Goal: Navigation & Orientation: Find specific page/section

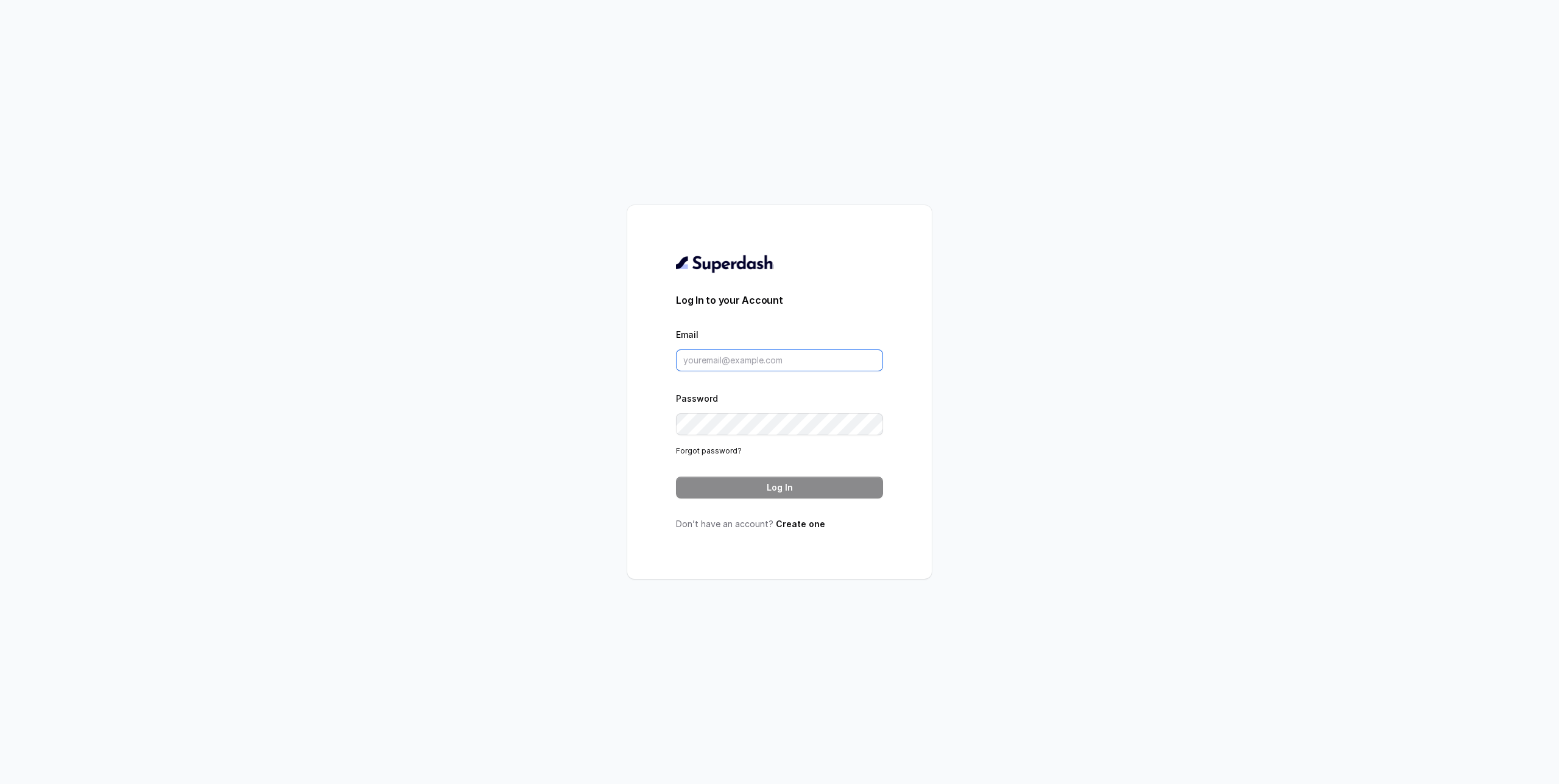
click at [727, 370] on input "Email" at bounding box center [780, 360] width 207 height 22
paste input "[EMAIL_ADDRESS][DOMAIN_NAME]"
type input "[EMAIL_ADDRESS][DOMAIN_NAME]"
click at [763, 477] on button "Log In" at bounding box center [780, 488] width 207 height 22
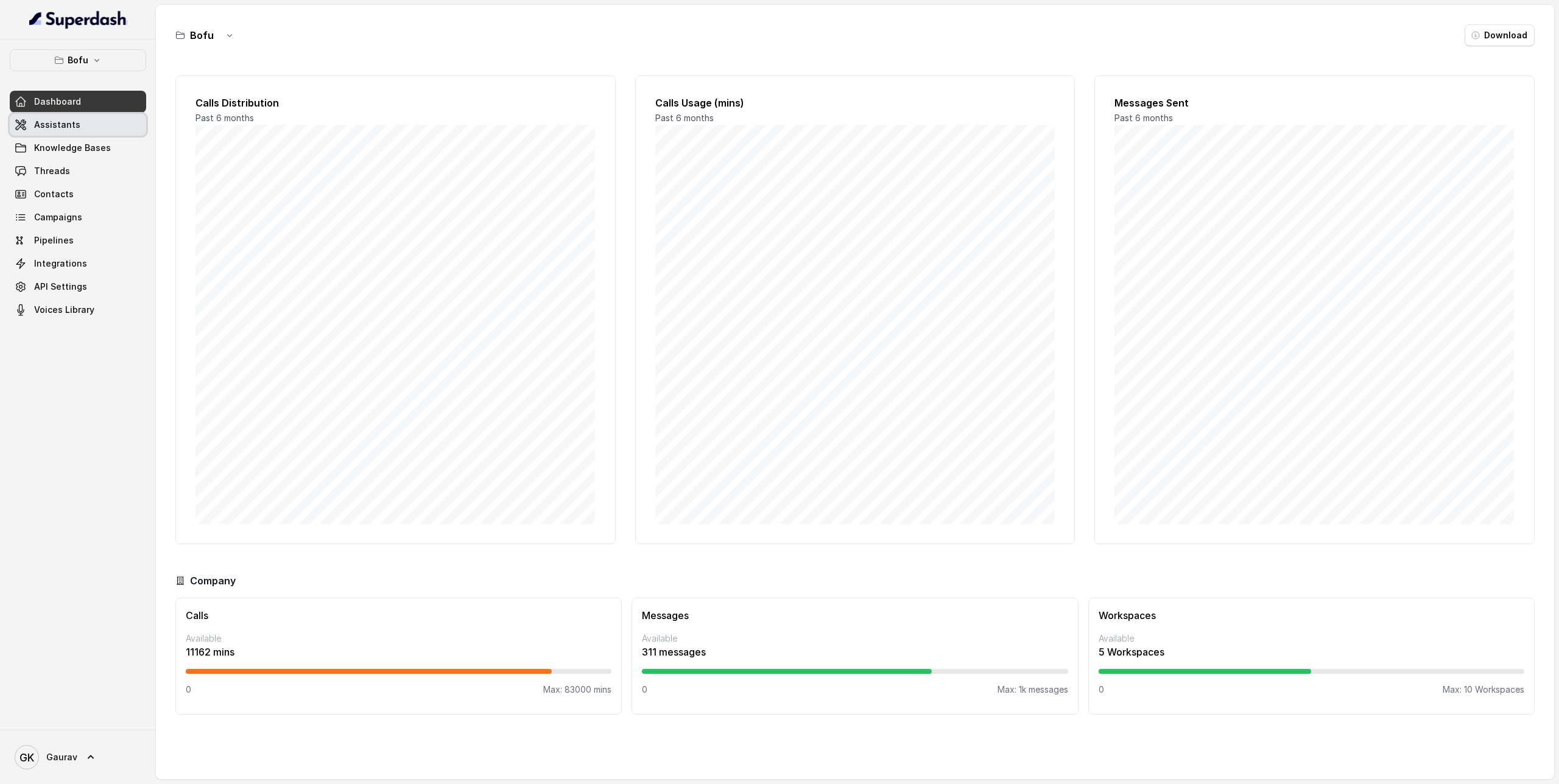
click at [108, 125] on link "Assistants" at bounding box center [78, 125] width 136 height 22
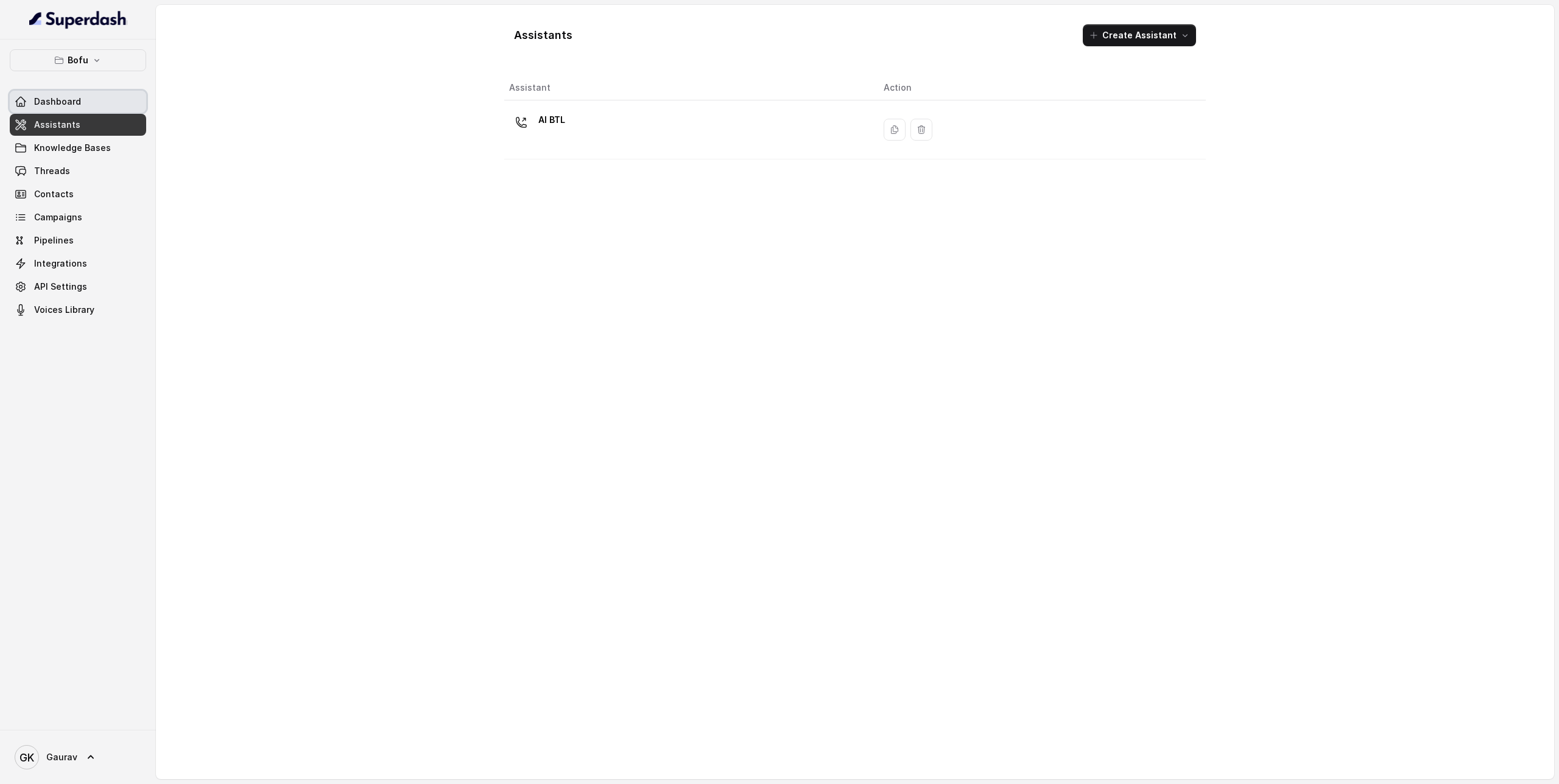
click at [90, 106] on link "Dashboard" at bounding box center [78, 101] width 136 height 22
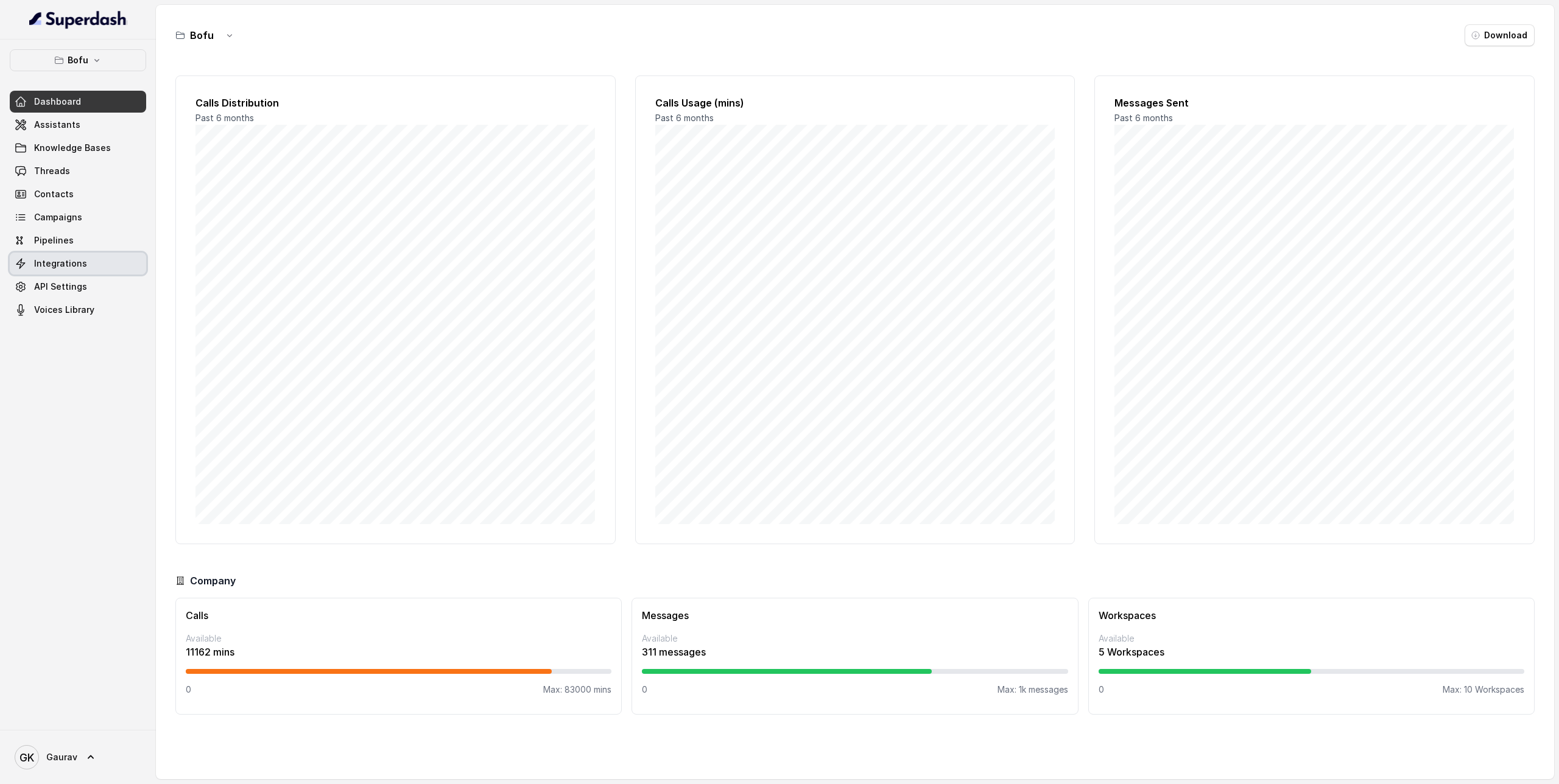
click at [84, 260] on link "Integrations" at bounding box center [78, 263] width 136 height 22
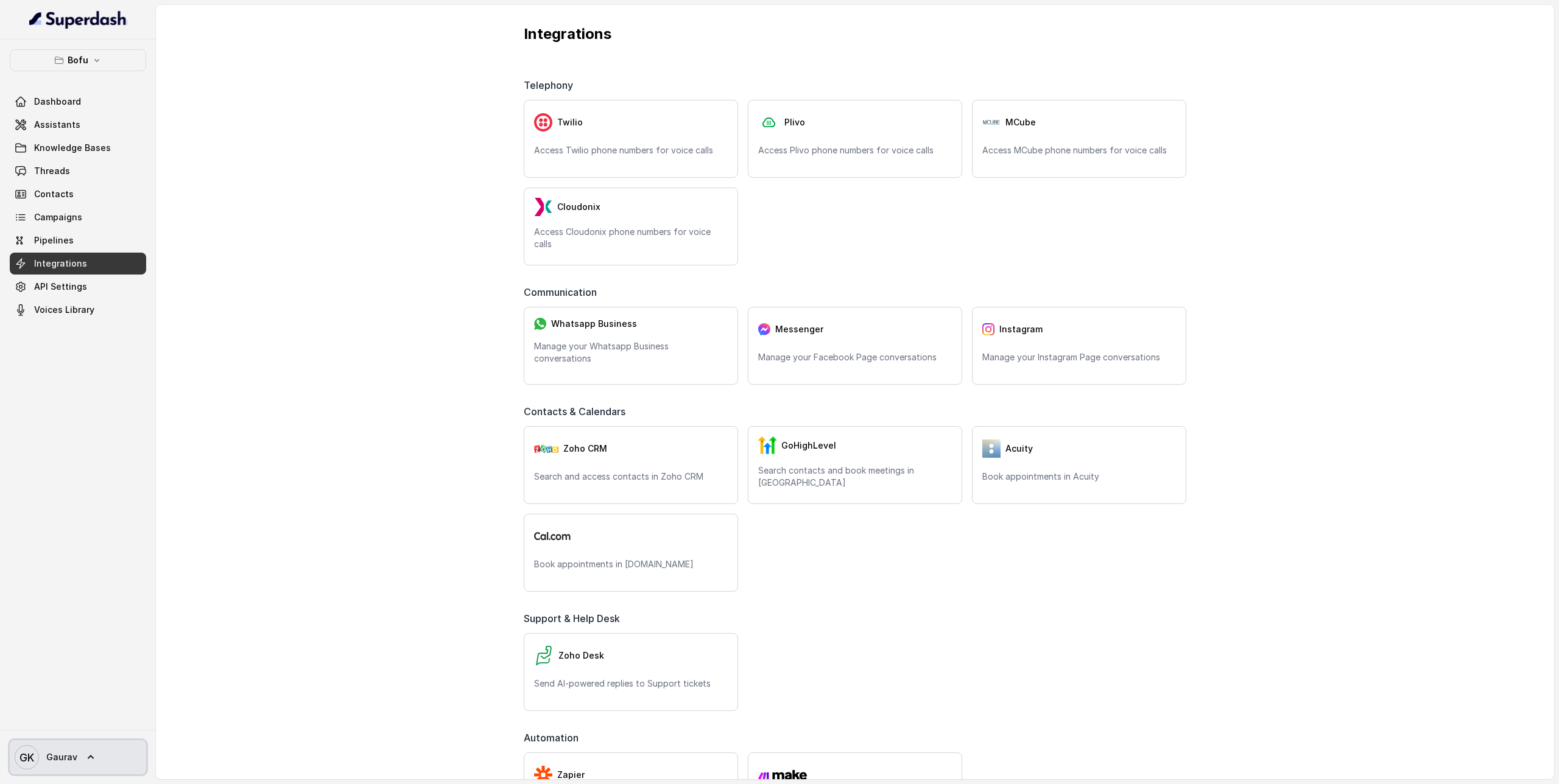
click at [59, 760] on span "Gaurav" at bounding box center [61, 757] width 31 height 12
click at [82, 561] on nav "Bofu Dashboard Assistants Knowledge Bases Threads Contacts Campaigns Pipelines …" at bounding box center [78, 392] width 156 height 784
click at [79, 293] on link "API Settings" at bounding box center [78, 287] width 136 height 22
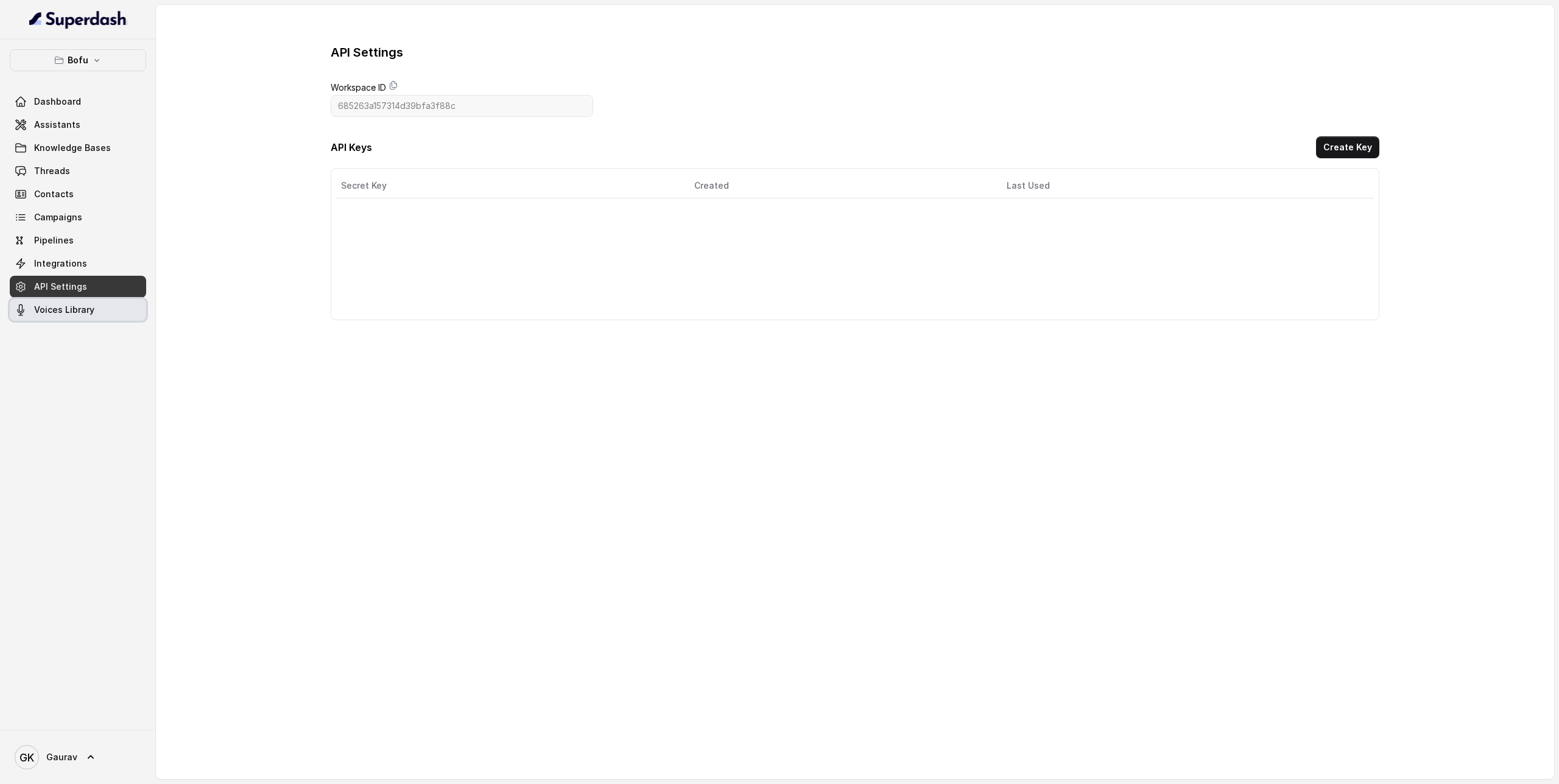
click at [81, 313] on span "Voices Library" at bounding box center [65, 310] width 60 height 12
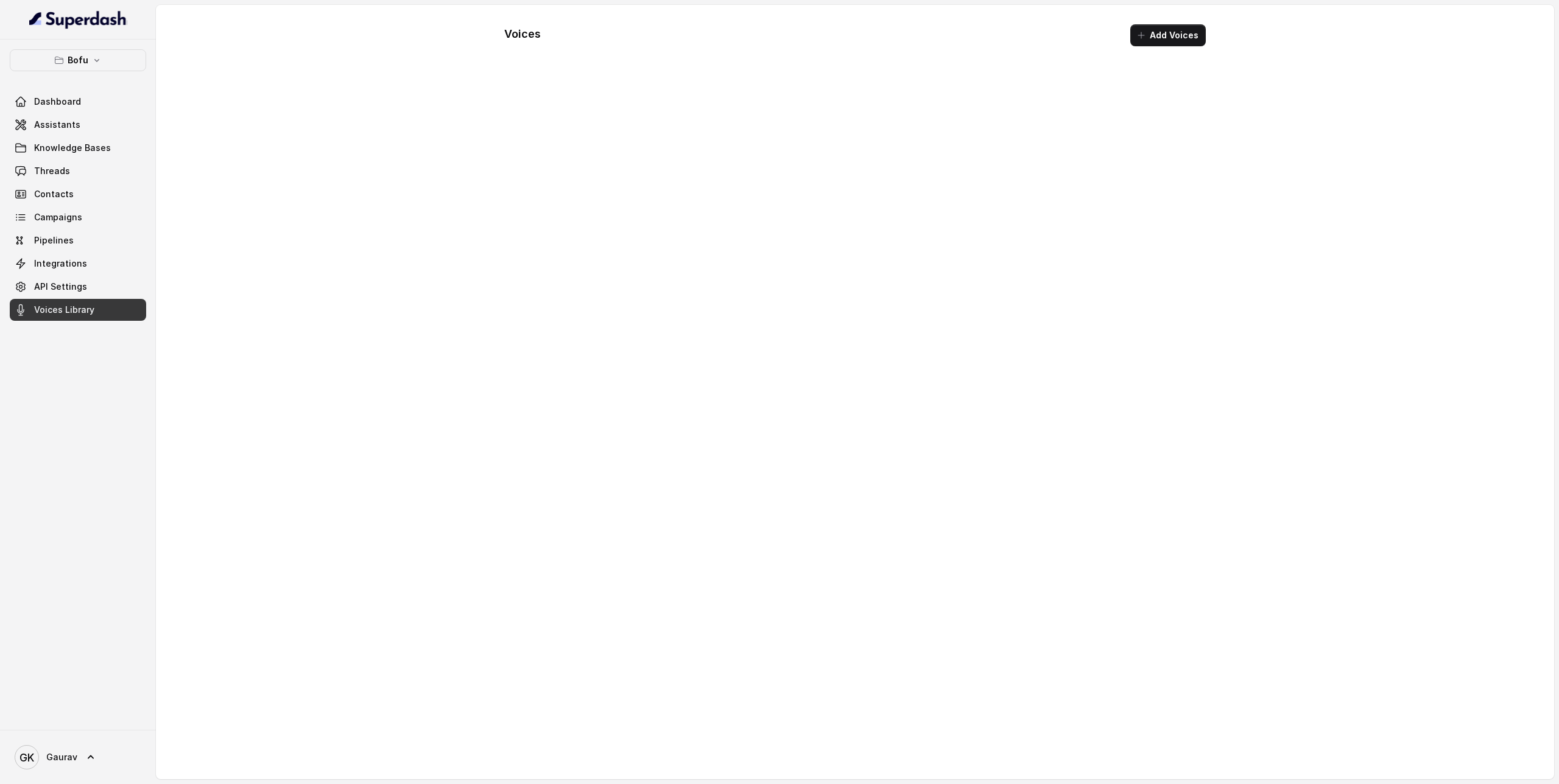
click at [81, 313] on span "Voices Library" at bounding box center [65, 310] width 60 height 12
